Goal: Task Accomplishment & Management: Use online tool/utility

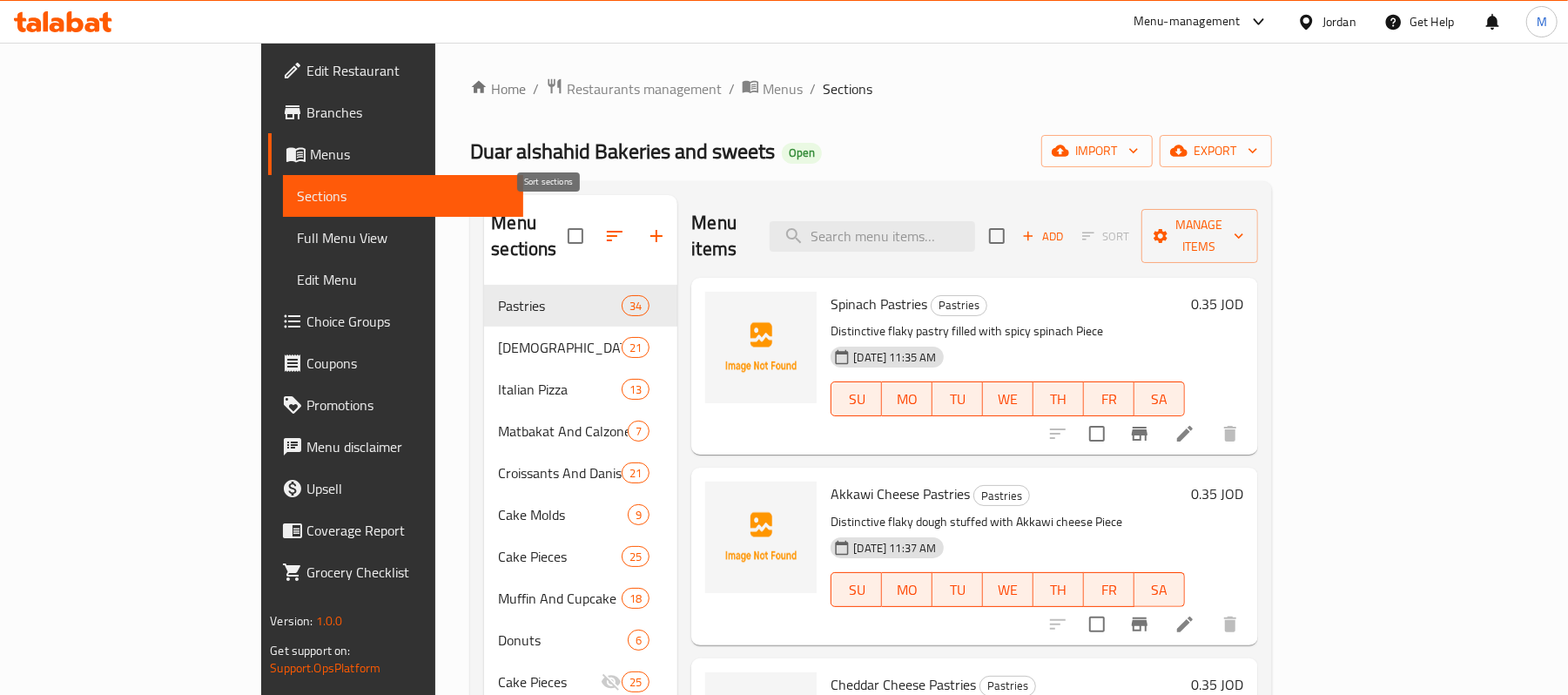
click at [594, 220] on button "button" at bounding box center [615, 236] width 42 height 42
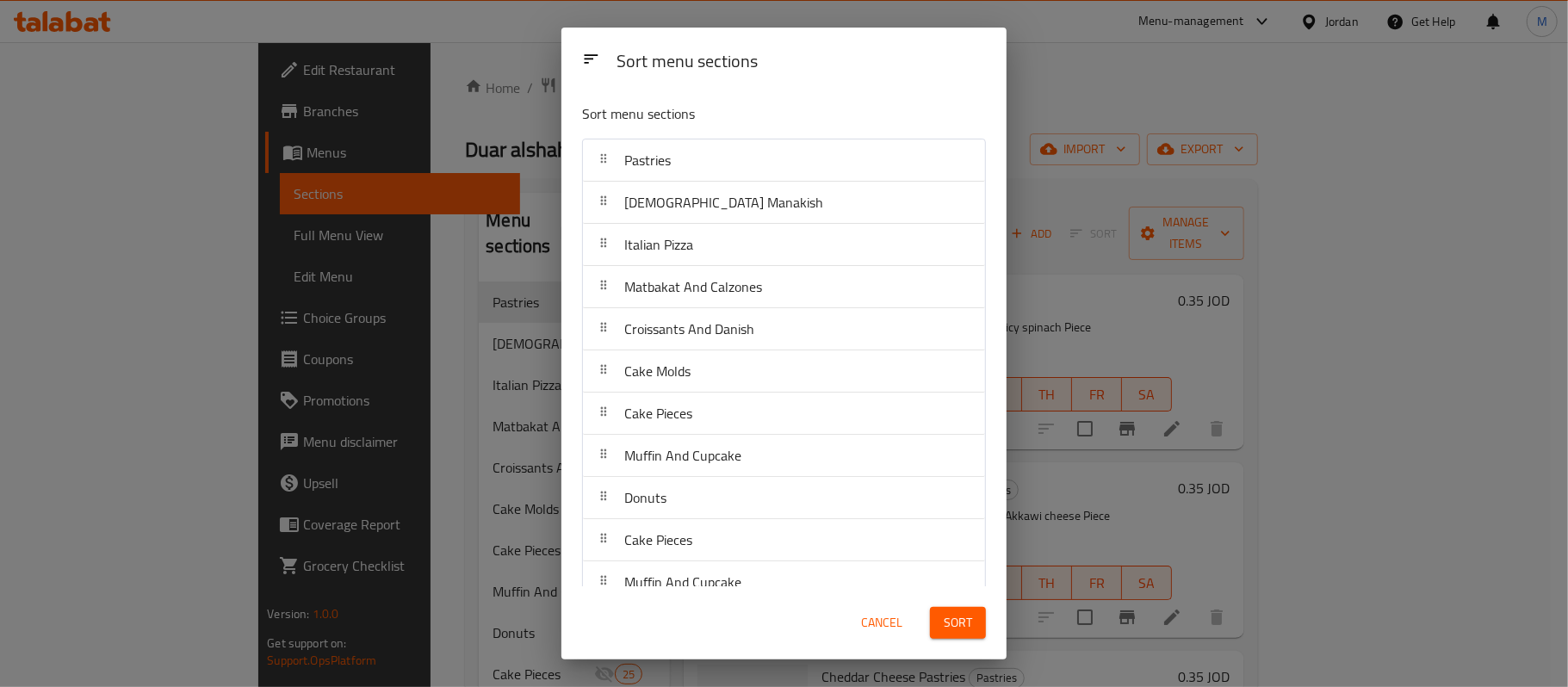
click at [1051, 119] on div "Sort menu sections Sort menu sections Pastries Lebanese Manakish Italian Pizza …" at bounding box center [784, 343] width 1568 height 687
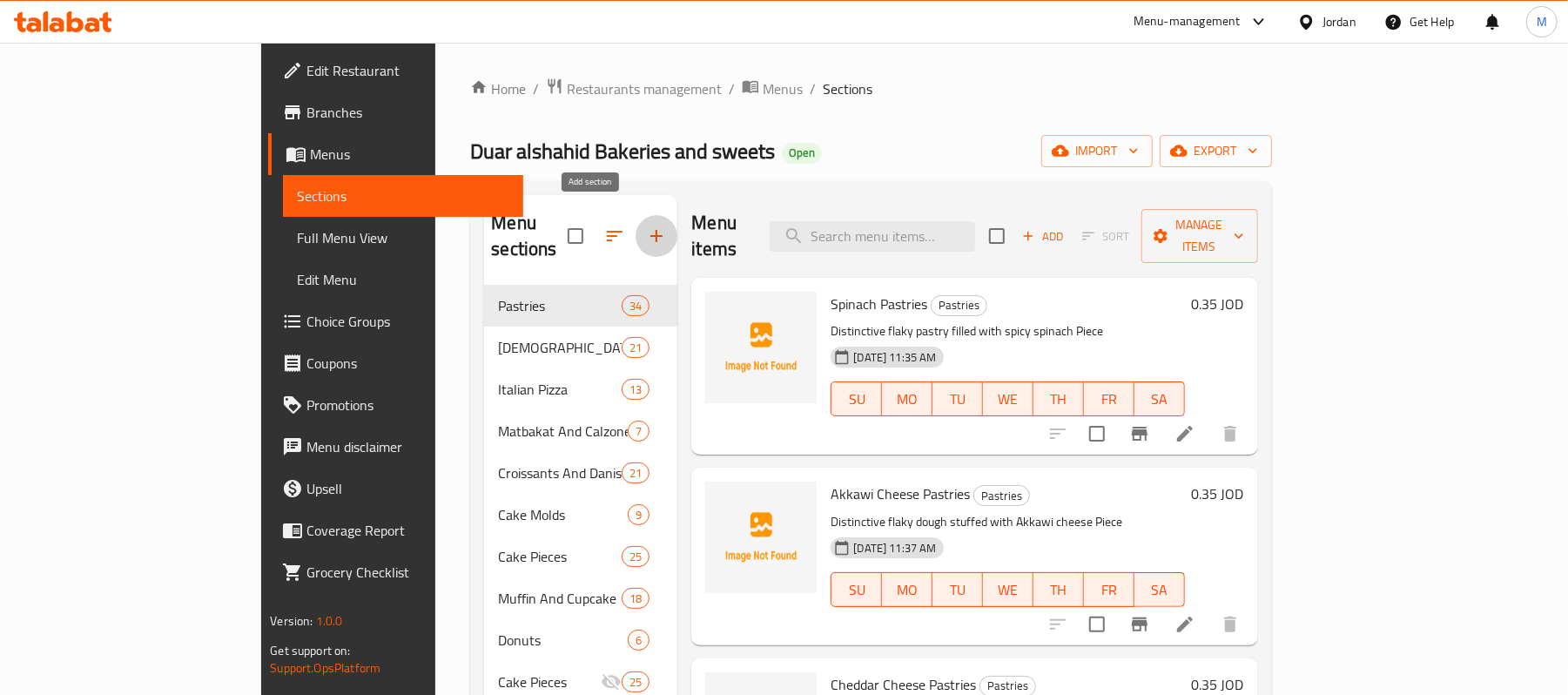
click at [646, 226] on icon "button" at bounding box center [656, 236] width 21 height 21
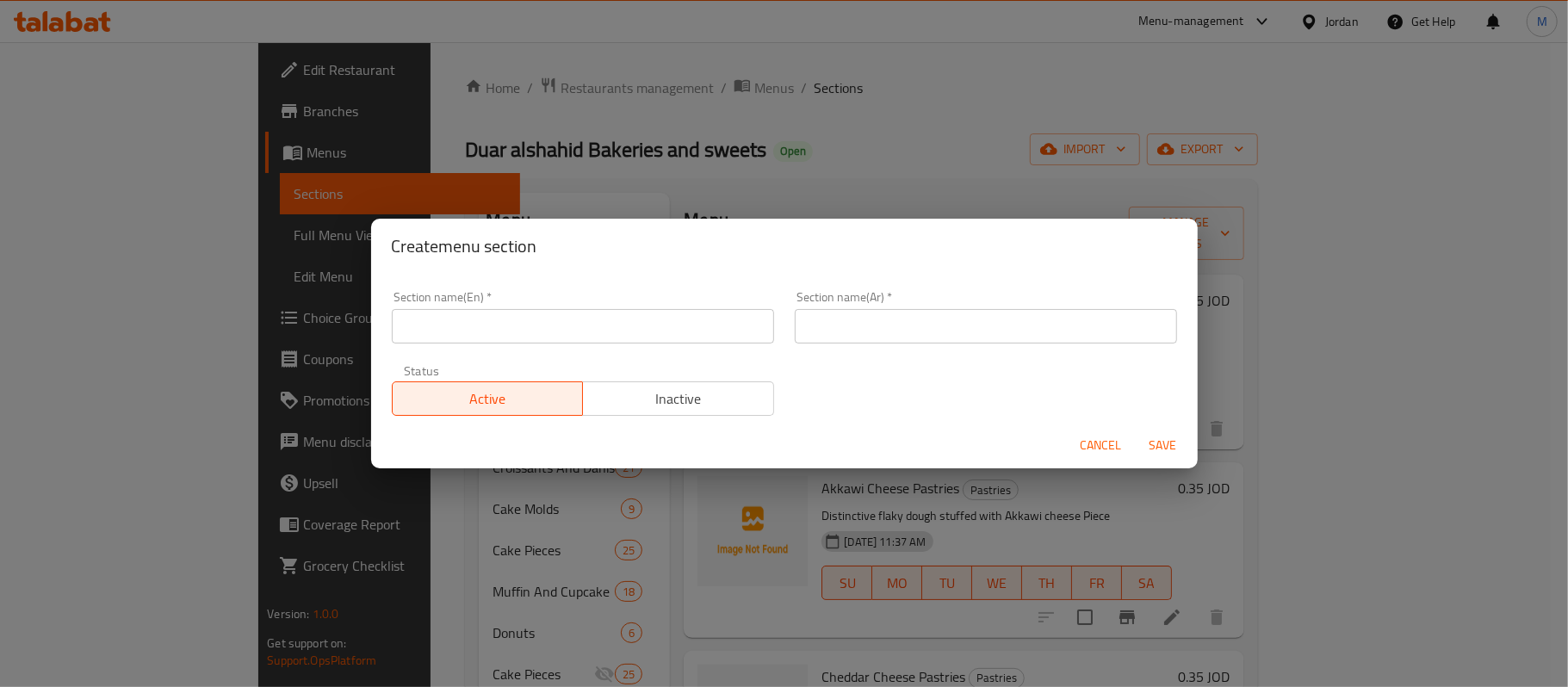
click at [853, 147] on div "Create menu section Section name(En)   * Section name(En) * Section name(Ar)   …" at bounding box center [784, 343] width 1568 height 687
click at [1299, 143] on div "Create menu section Section name(En)   * Section name(En) * Section name(Ar)   …" at bounding box center [784, 343] width 1568 height 687
click at [1110, 444] on span "Cancel" at bounding box center [1101, 446] width 41 height 22
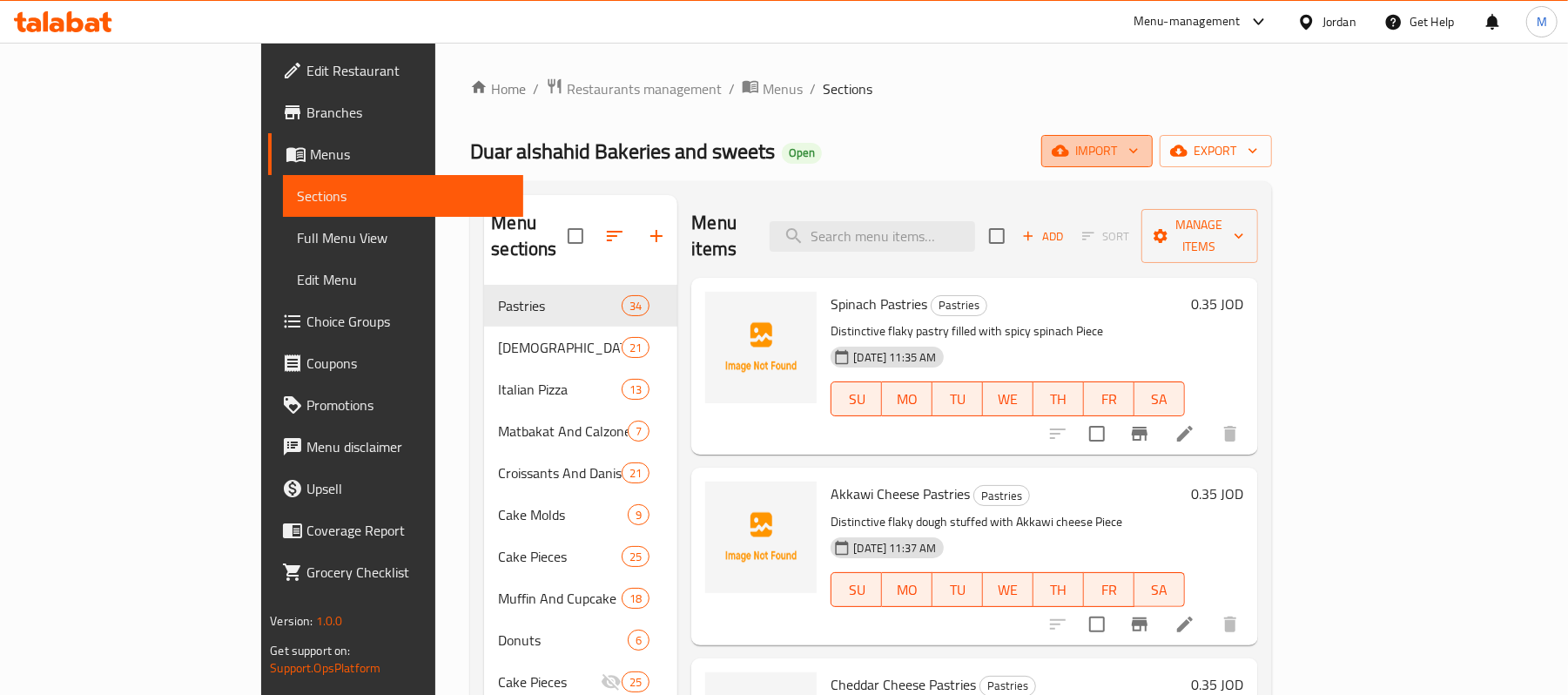
click at [1142, 145] on icon "button" at bounding box center [1133, 150] width 17 height 17
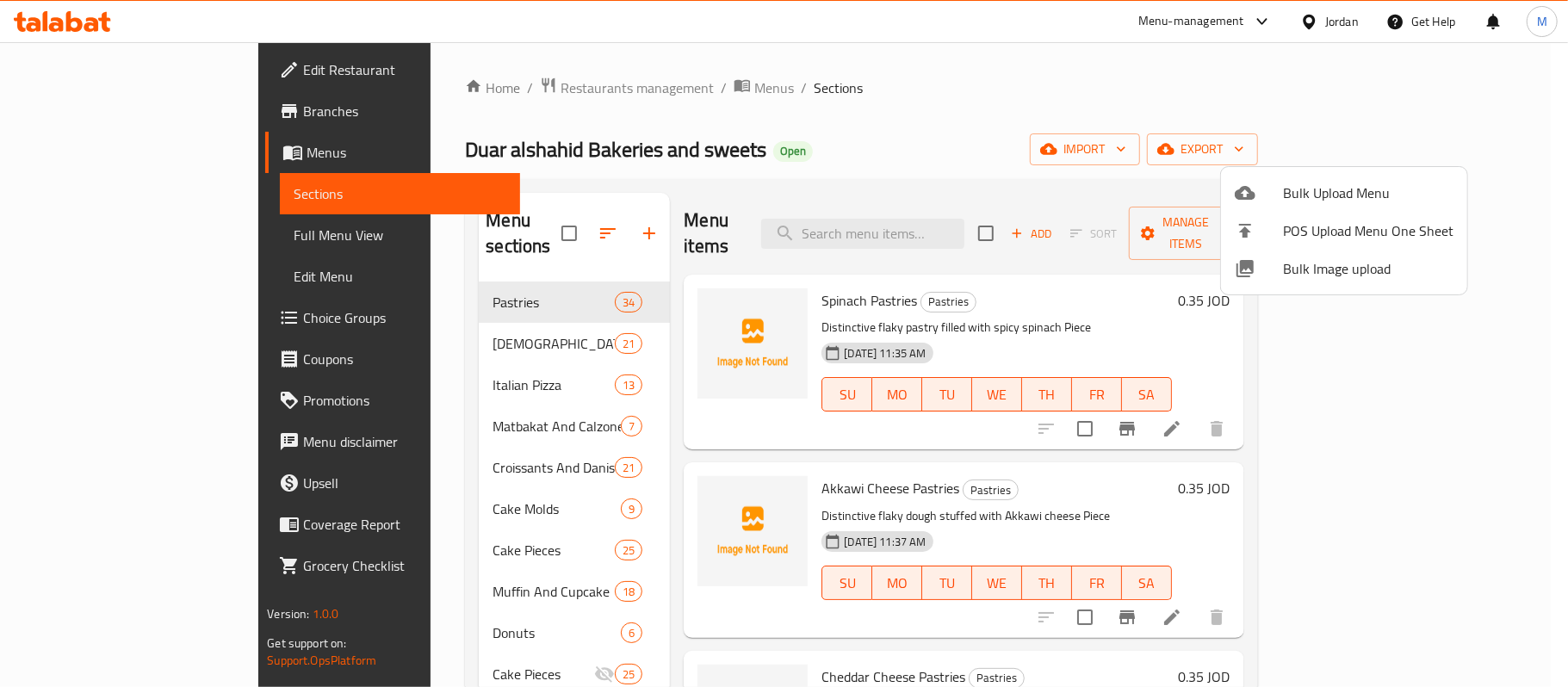
click at [1250, 193] on icon at bounding box center [1245, 193] width 21 height 14
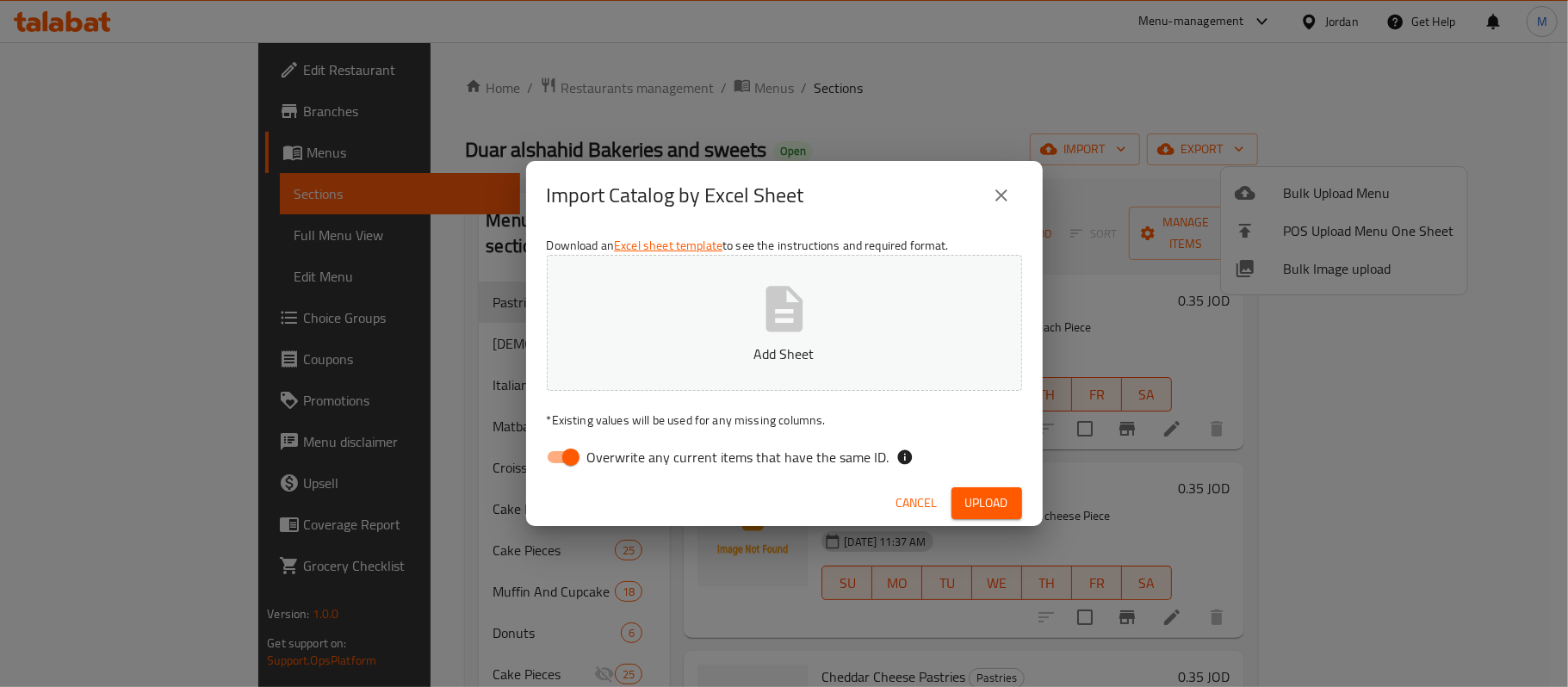
click at [824, 327] on button "Add Sheet" at bounding box center [784, 322] width 476 height 136
click at [1004, 498] on span "Upload" at bounding box center [987, 503] width 43 height 22
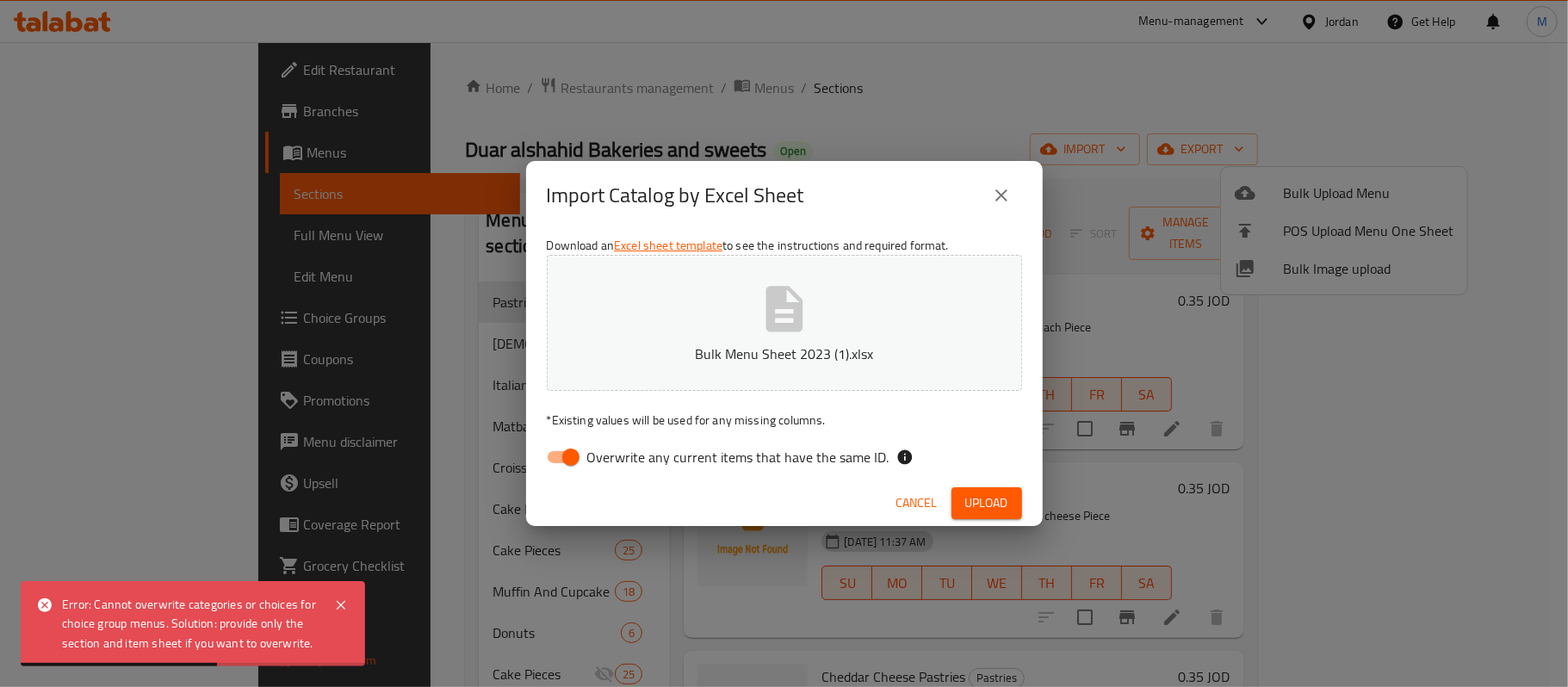
click at [548, 441] on input "Overwrite any current items that have the same ID." at bounding box center [570, 457] width 98 height 32
checkbox input "false"
click at [980, 497] on span "Upload" at bounding box center [987, 503] width 43 height 22
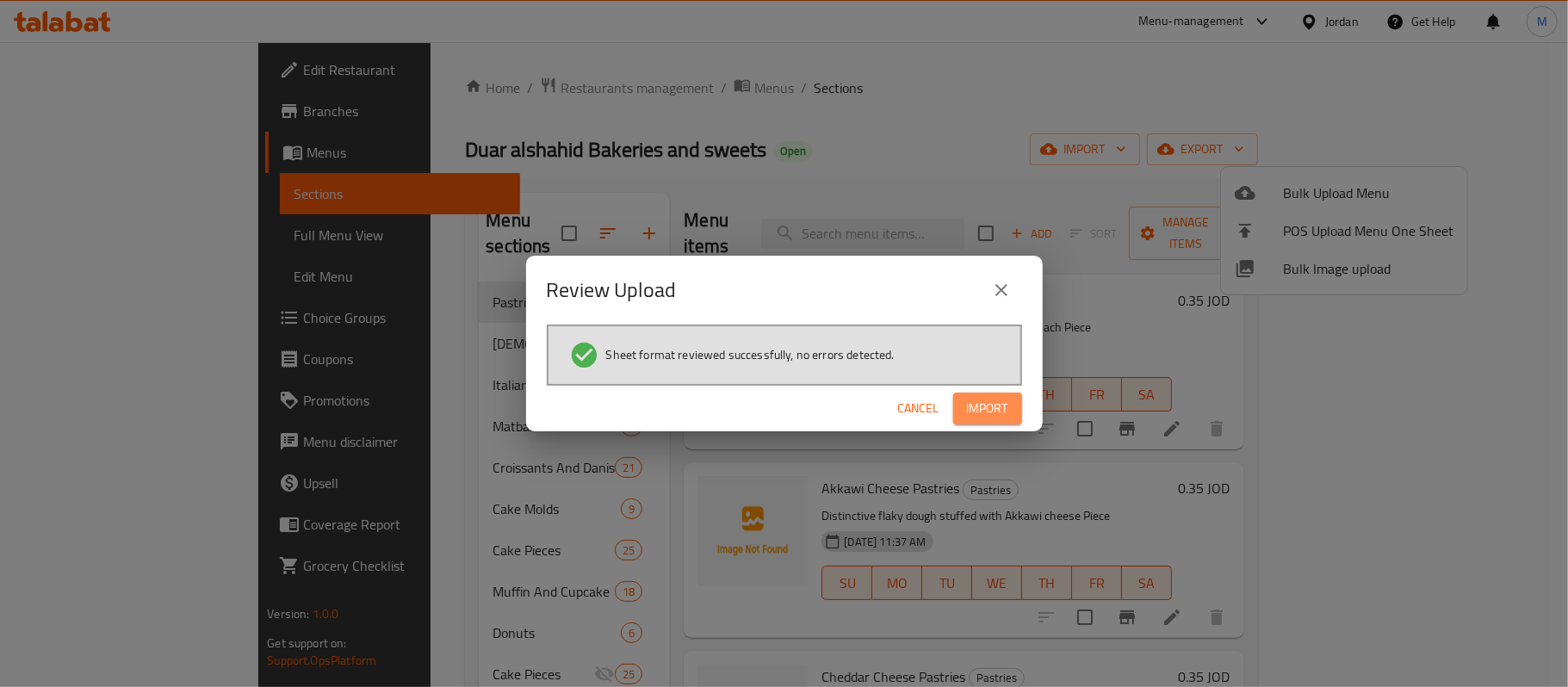
click at [983, 421] on button "Import" at bounding box center [987, 408] width 68 height 32
